Goal: Task Accomplishment & Management: Use online tool/utility

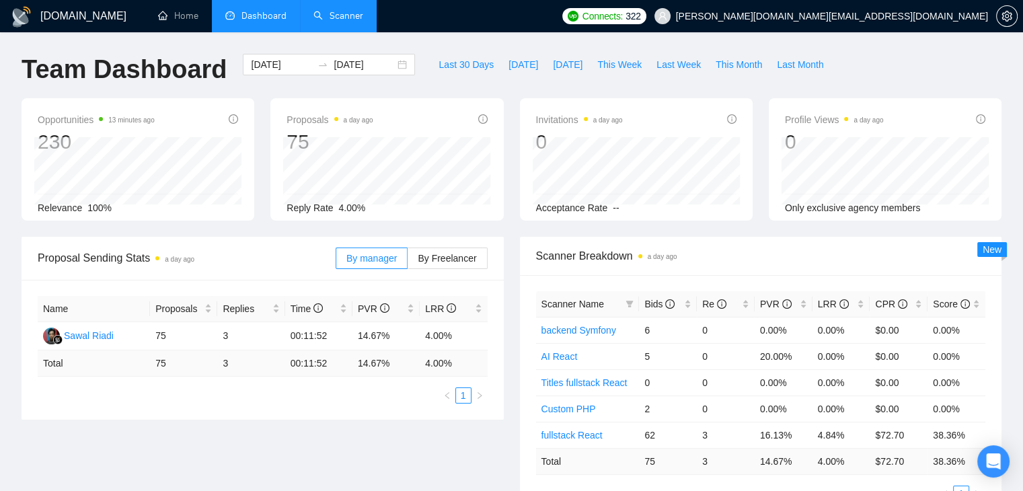
click at [325, 17] on link "Scanner" at bounding box center [339, 15] width 50 height 11
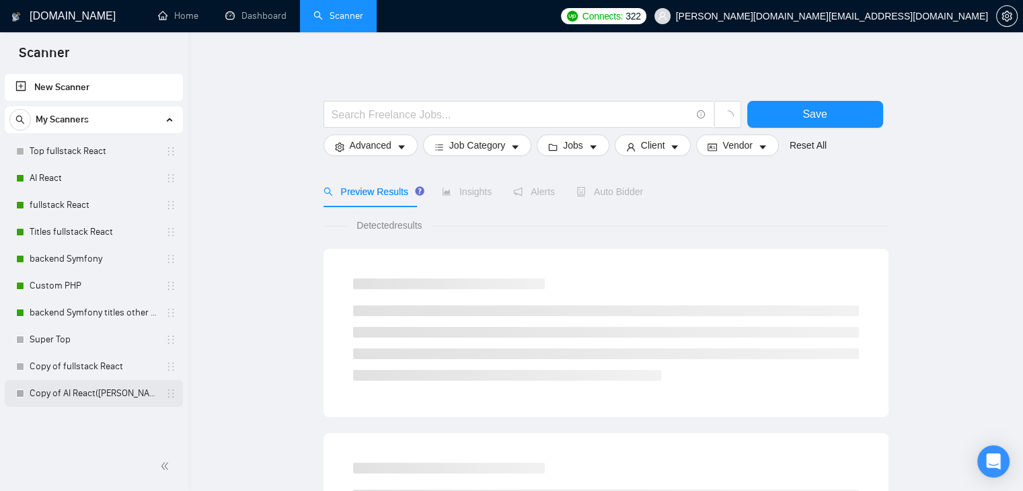
click at [100, 396] on link "Copy of AI React([PERSON_NAME])" at bounding box center [94, 393] width 128 height 27
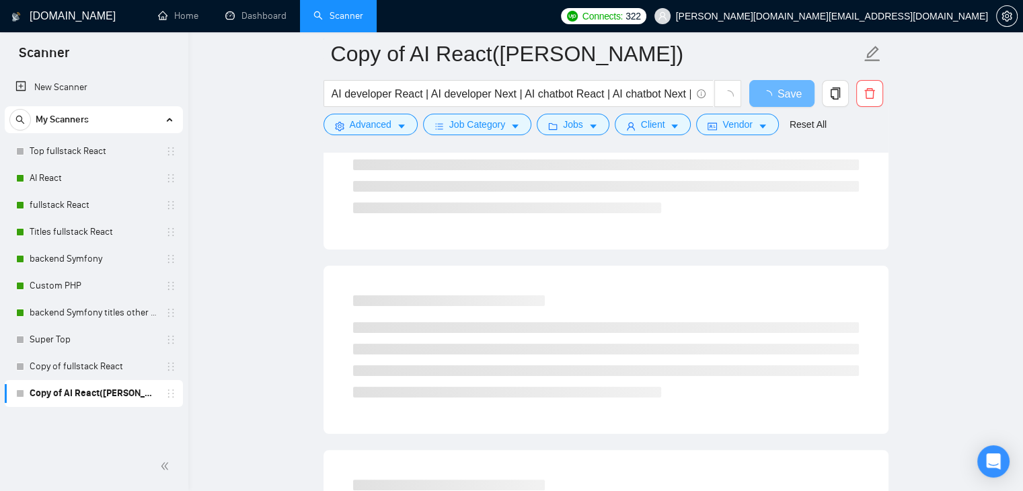
scroll to position [202, 0]
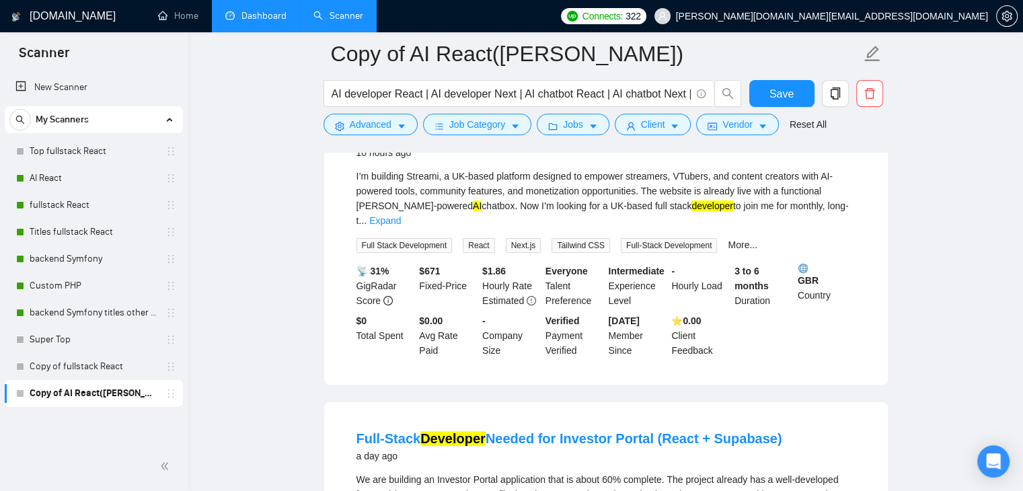
click at [269, 22] on link "Dashboard" at bounding box center [255, 15] width 61 height 11
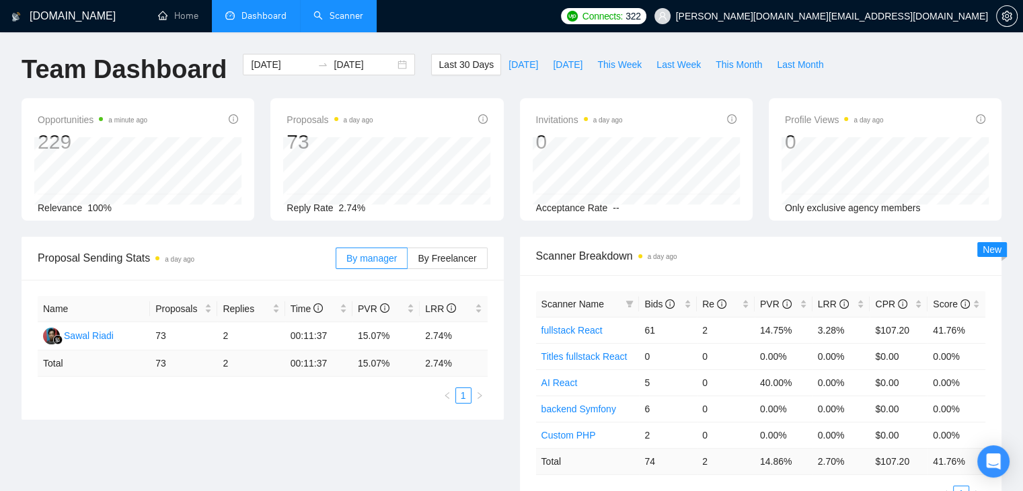
click at [26, 70] on h1 "Team Dashboard" at bounding box center [124, 70] width 205 height 32
drag, startPoint x: 129, startPoint y: 65, endPoint x: 189, endPoint y: 78, distance: 61.9
click at [189, 78] on h1 "Team Dashboard" at bounding box center [124, 70] width 205 height 32
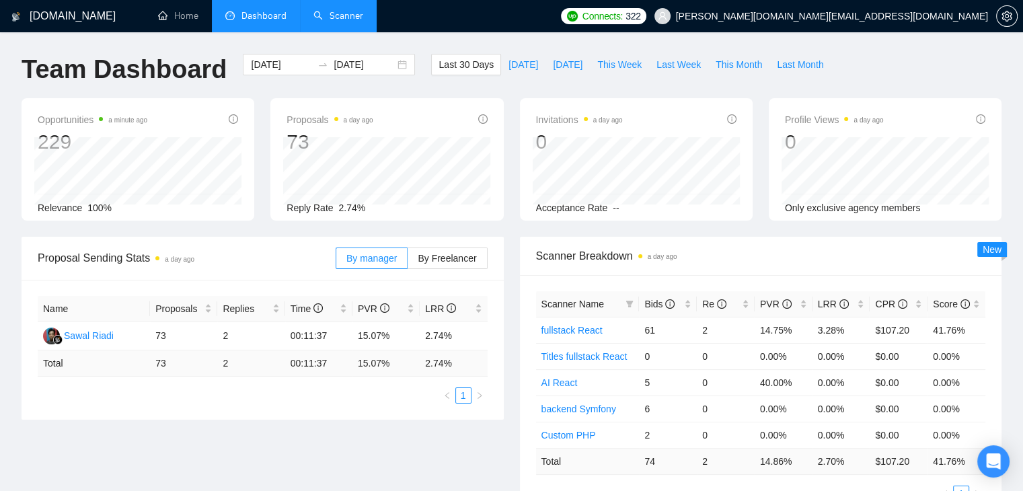
click at [218, 57] on div "Team Dashboard" at bounding box center [123, 76] width 221 height 44
click at [517, 285] on div "Scanner Breakdown a day ago Scanner Name Bids Re PVR LRR CPR Score fullstack Re…" at bounding box center [761, 377] width 499 height 281
click at [510, 234] on div "Opportunities a minute ago 229 Relevance 100% Proposals a day ago 73 [DATE] Sen…" at bounding box center [511, 167] width 997 height 139
click at [513, 248] on div "Scanner Breakdown a day ago Scanner Name Bids Re PVR LRR CPR Score fullstack Re…" at bounding box center [761, 377] width 499 height 281
click at [515, 233] on div "Opportunities 2 minutes ago 229 Relevance 100% Proposals a day ago 73 [DATE] Se…" at bounding box center [511, 167] width 997 height 139
